Goal: Find specific page/section

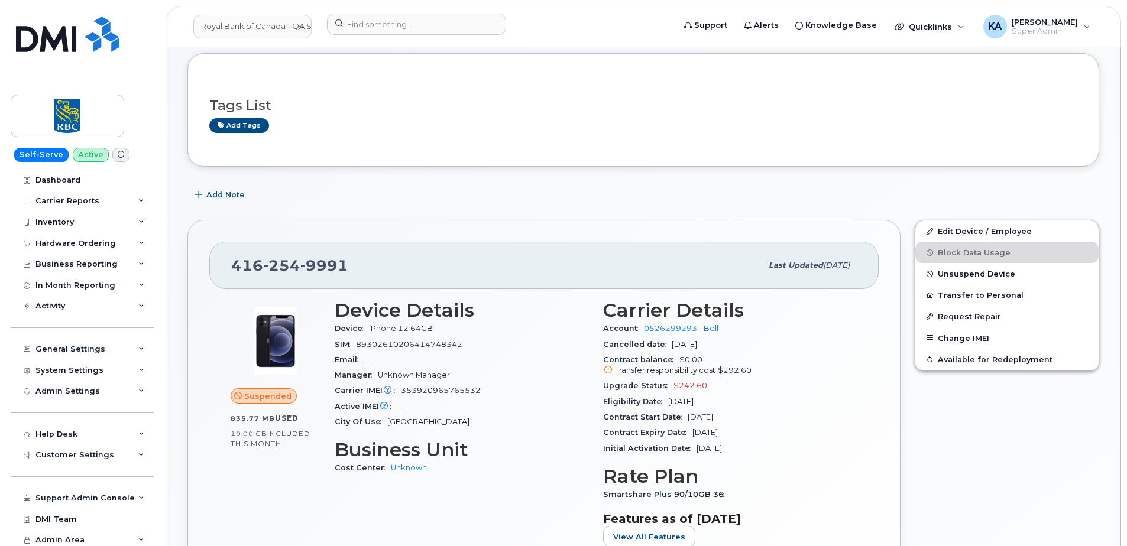
scroll to position [118, 0]
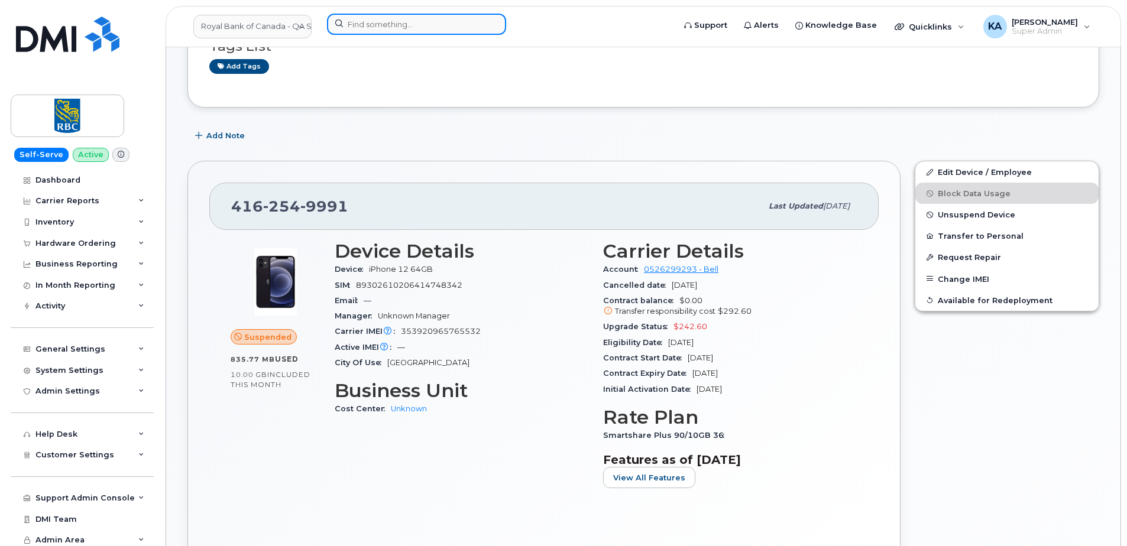
click at [388, 25] on input at bounding box center [416, 24] width 179 height 21
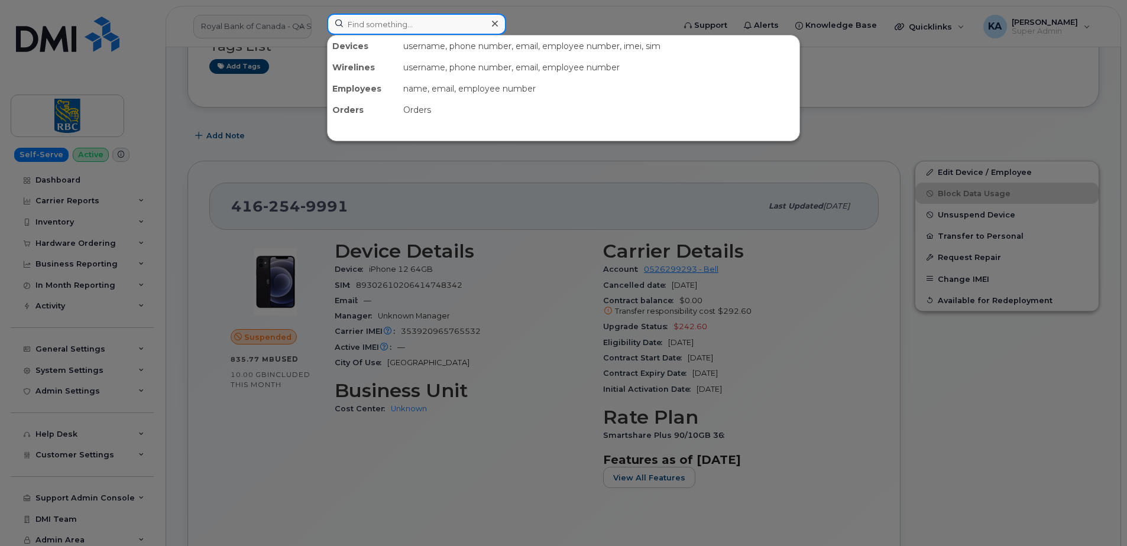
paste input "4162549991"
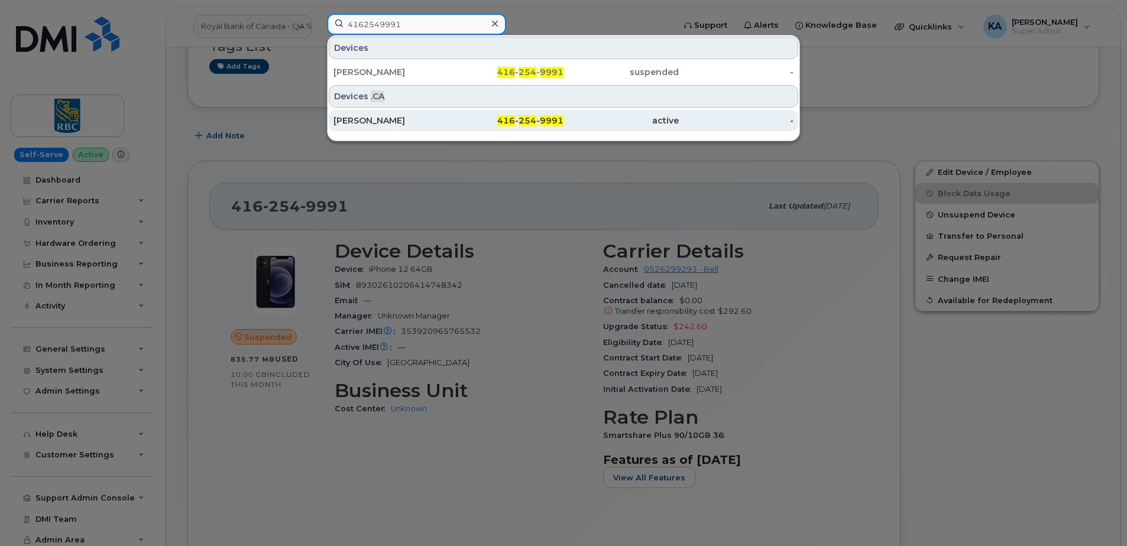
type input "4162549991"
click at [387, 119] on div "[PERSON_NAME]" at bounding box center [390, 121] width 115 height 12
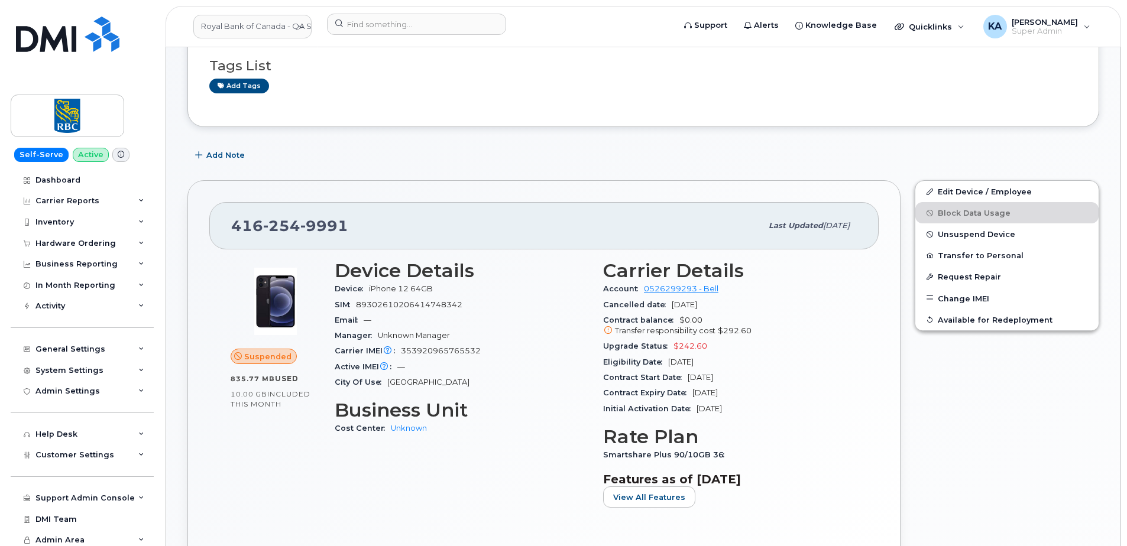
scroll to position [118, 0]
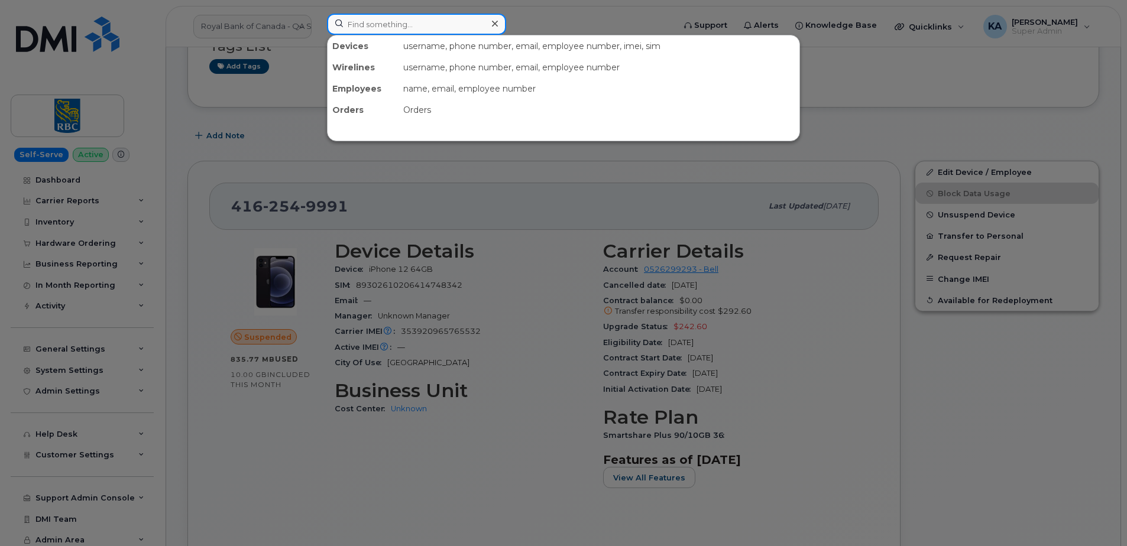
click at [367, 28] on input at bounding box center [416, 24] width 179 height 21
paste input "4162549991"
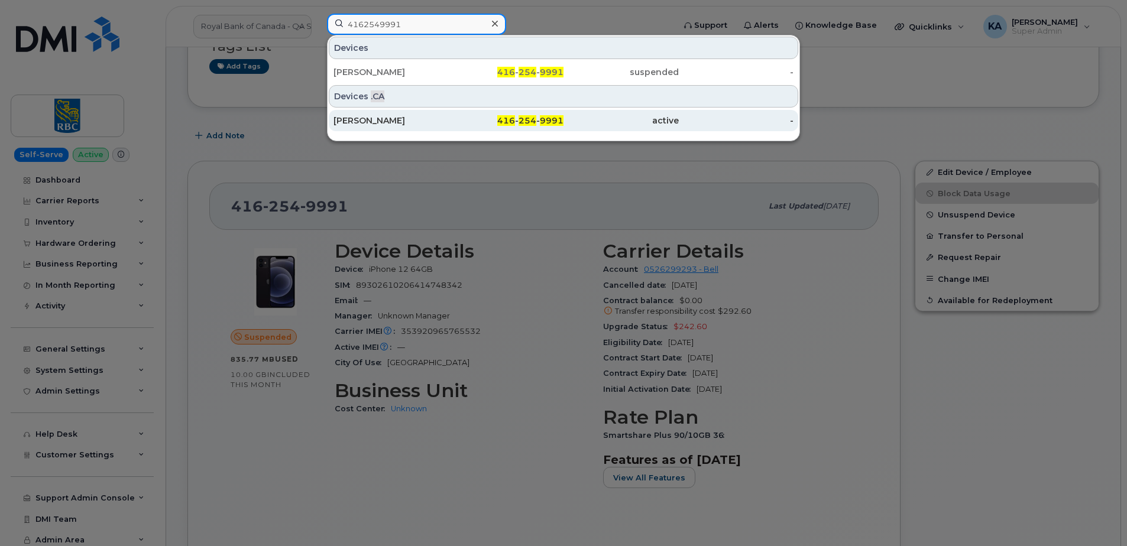
type input "4162549991"
click at [372, 122] on div "[PERSON_NAME]" at bounding box center [390, 121] width 115 height 12
